Goal: Information Seeking & Learning: Learn about a topic

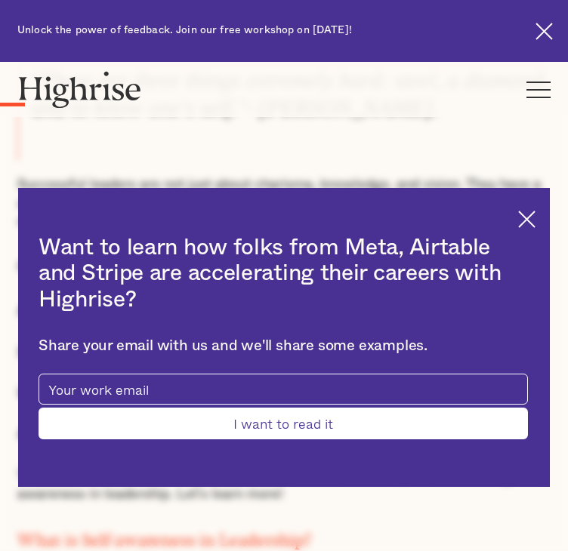
scroll to position [881, 0]
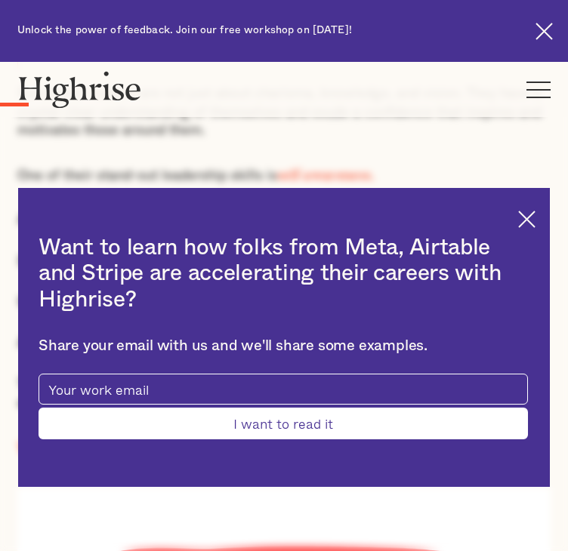
click at [518, 221] on img at bounding box center [526, 219] width 17 height 17
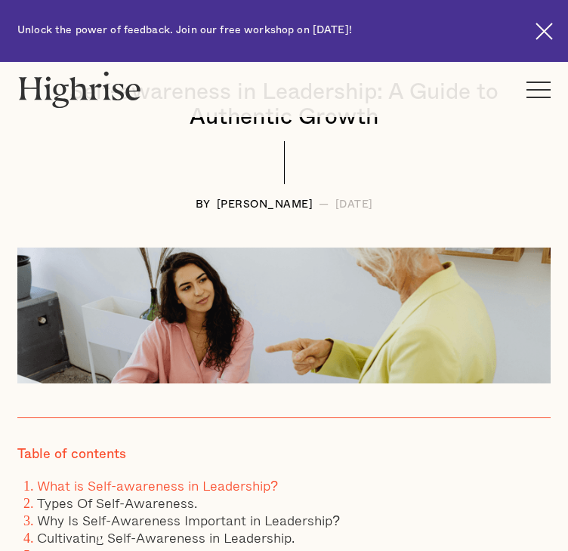
scroll to position [0, 0]
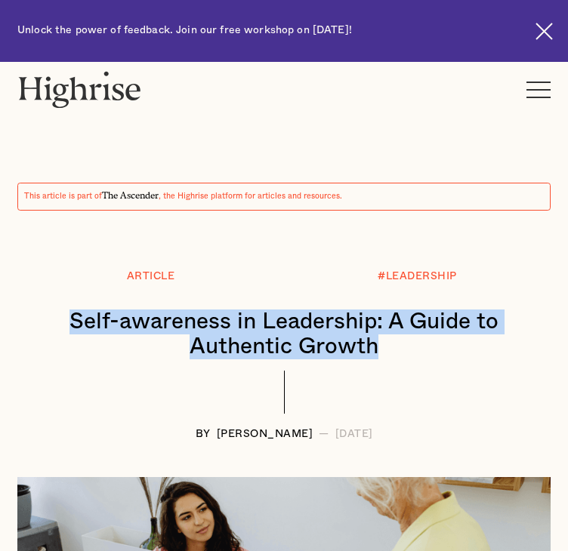
drag, startPoint x: 490, startPoint y: 315, endPoint x: 60, endPoint y: 279, distance: 430.9
click at [60, 309] on h1 "Self-awareness in Leadership: A Guide to Authentic Growth" at bounding box center [283, 334] width 503 height 50
copy h1 "Self-awareness in Leadership: A Guide to Authentic Growth"
